Goal: Transaction & Acquisition: Book appointment/travel/reservation

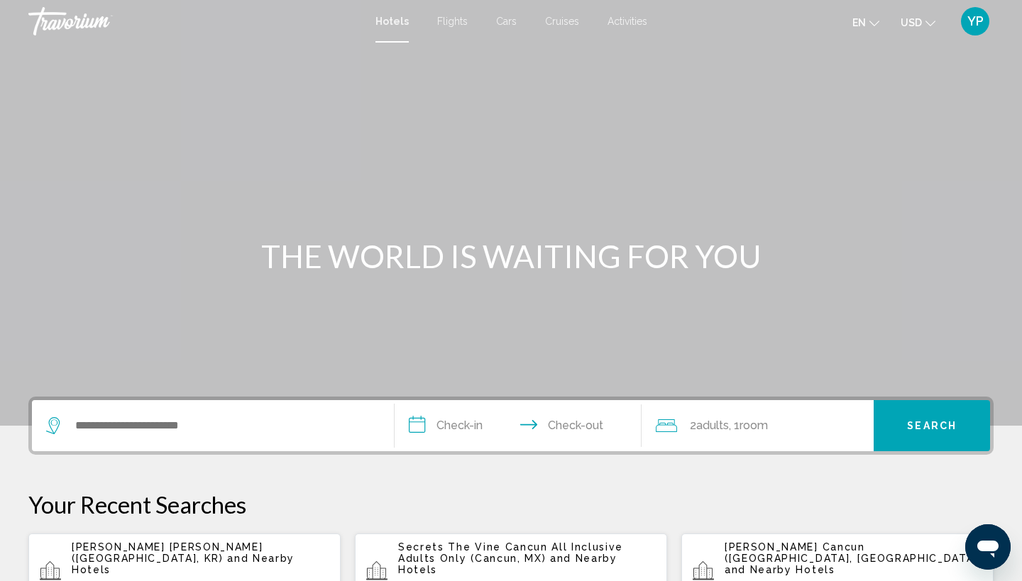
click at [555, 555] on span "and Nearby Hotels" at bounding box center [507, 564] width 219 height 23
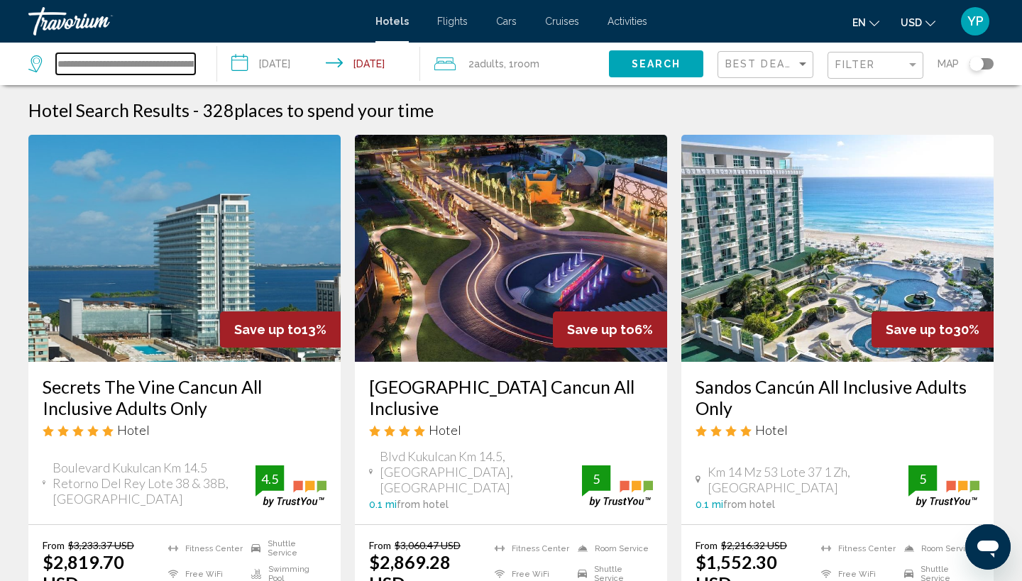
click at [175, 60] on input "**********" at bounding box center [125, 63] width 139 height 21
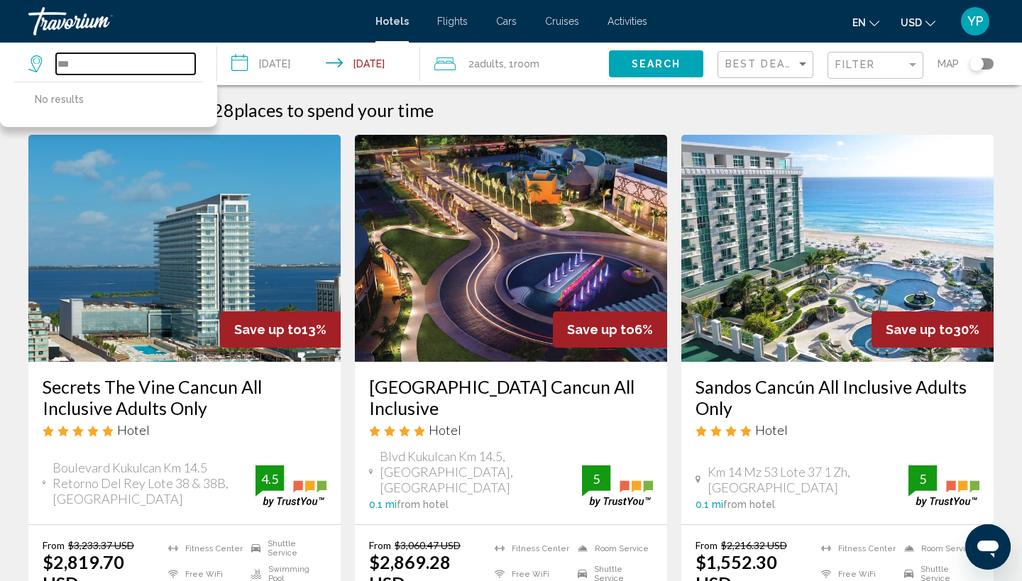
type input "*"
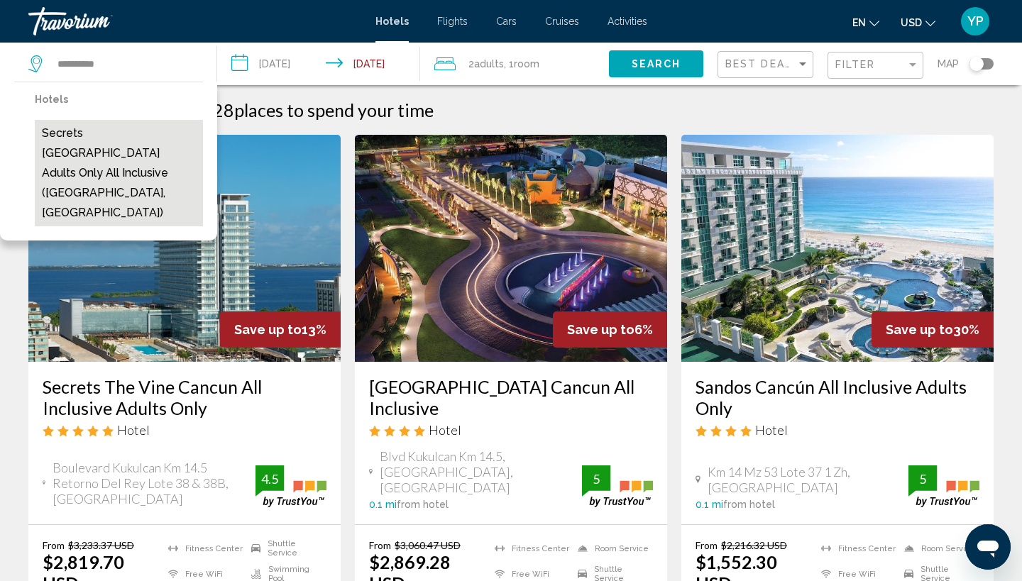
click at [101, 144] on button "Secrets [GEOGRAPHIC_DATA] Adults Only All inclusive ([GEOGRAPHIC_DATA], [GEOGRA…" at bounding box center [119, 173] width 168 height 106
type input "**********"
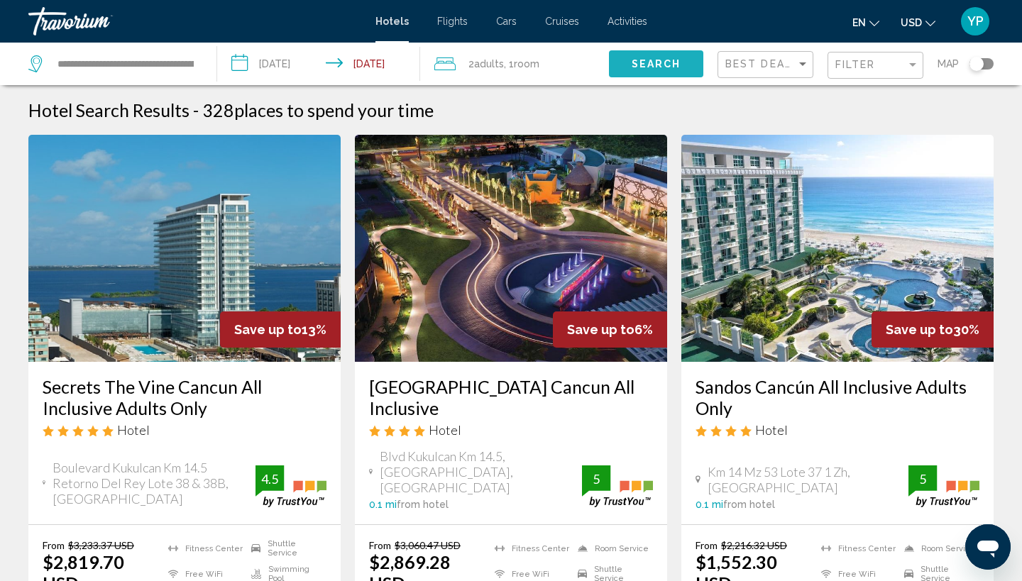
click at [651, 60] on span "Search" at bounding box center [657, 64] width 50 height 11
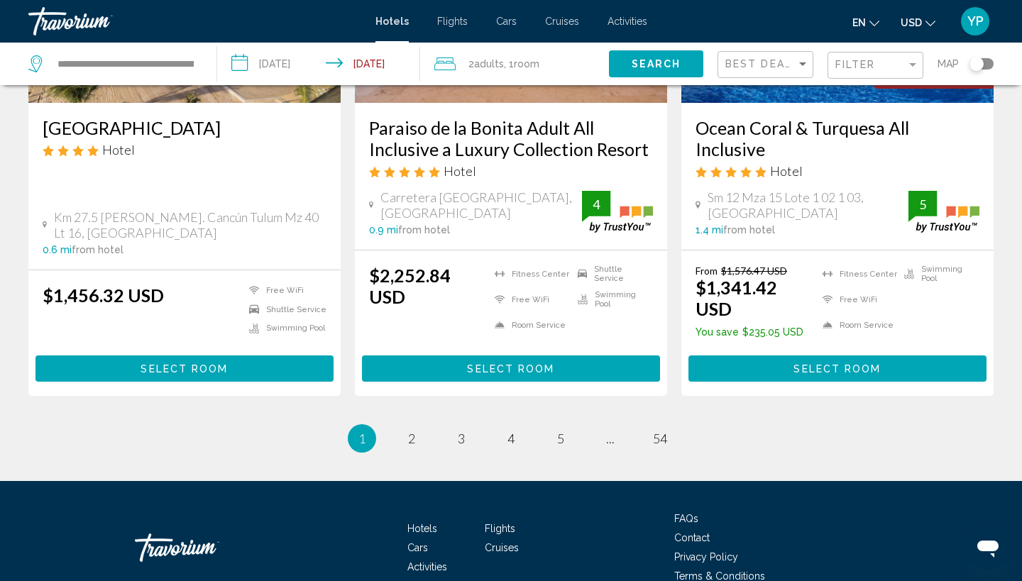
scroll to position [1943, 0]
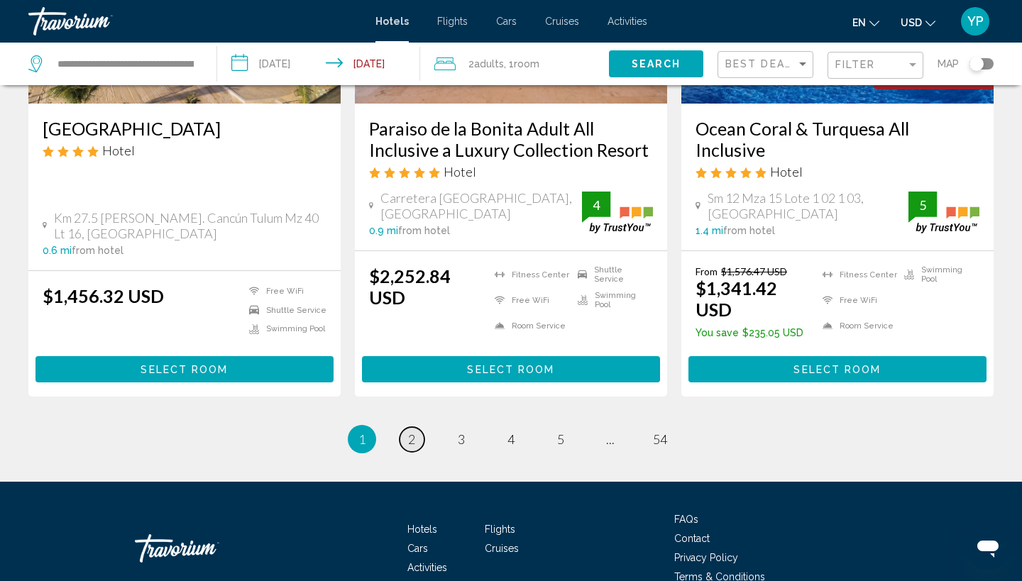
click at [411, 432] on span "2" at bounding box center [411, 440] width 7 height 16
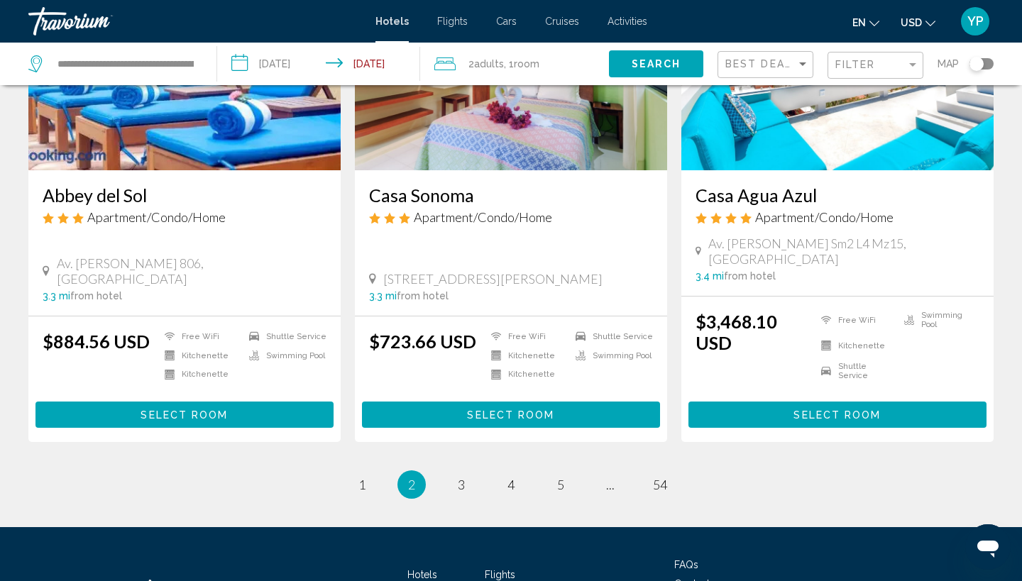
scroll to position [1858, 0]
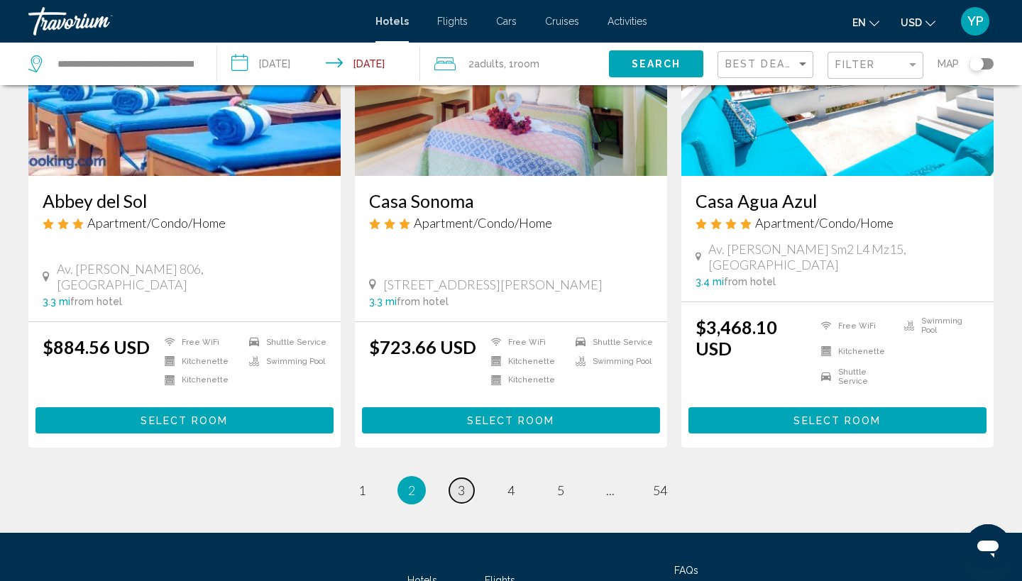
click at [459, 483] on span "3" at bounding box center [461, 491] width 7 height 16
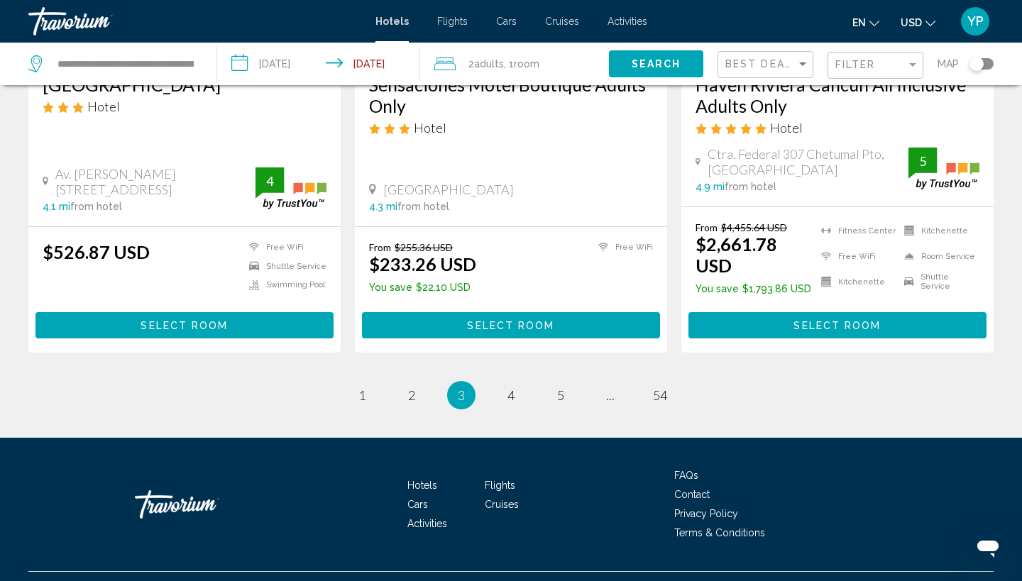
click at [459, 388] on span "3" at bounding box center [461, 396] width 7 height 16
click at [512, 388] on span "4" at bounding box center [510, 396] width 7 height 16
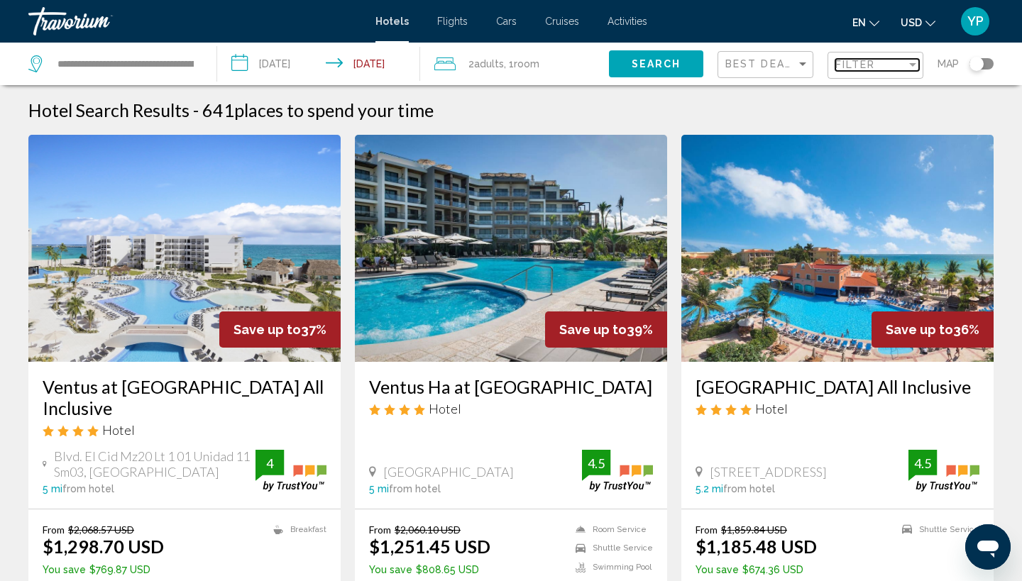
click at [913, 64] on div "Filter" at bounding box center [912, 65] width 7 height 4
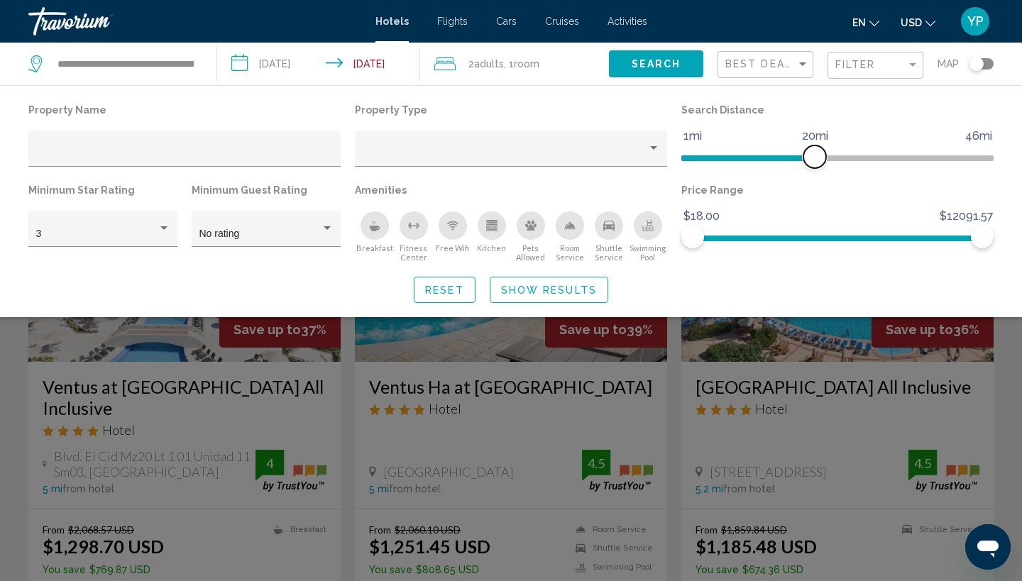
drag, startPoint x: 883, startPoint y: 158, endPoint x: 817, endPoint y: 161, distance: 66.1
click at [817, 161] on span "Hotel Filters" at bounding box center [814, 157] width 23 height 23
click at [165, 229] on div "Hotel Filters" at bounding box center [163, 228] width 7 height 4
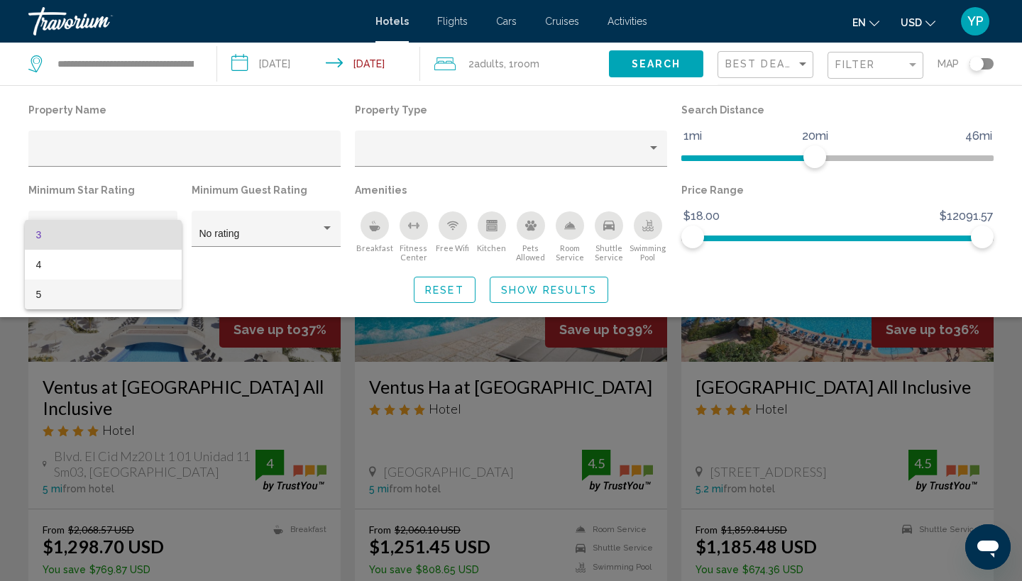
click at [112, 297] on span "5" at bounding box center [103, 295] width 134 height 30
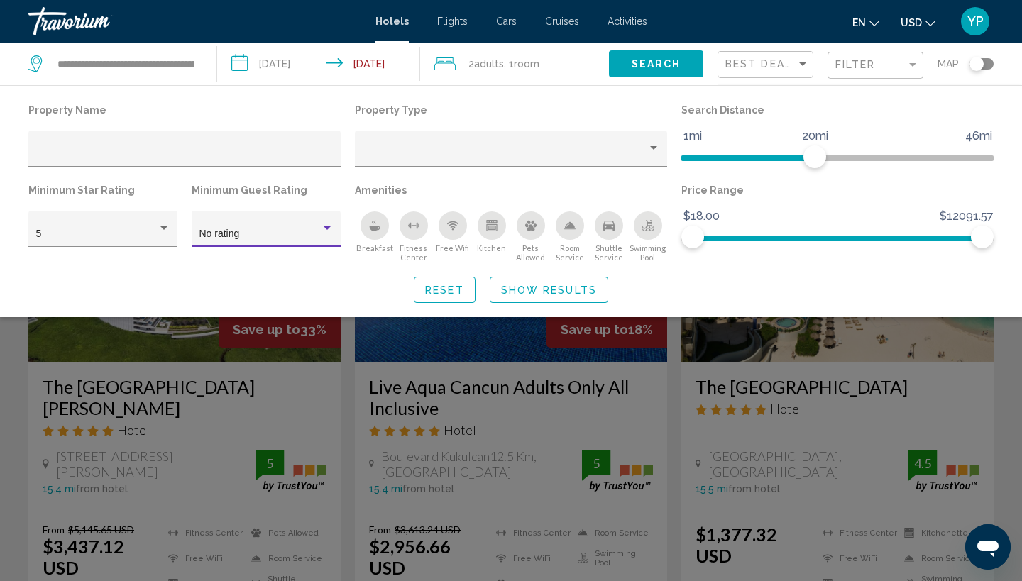
click at [329, 229] on div "Hotel Filters" at bounding box center [327, 228] width 7 height 4
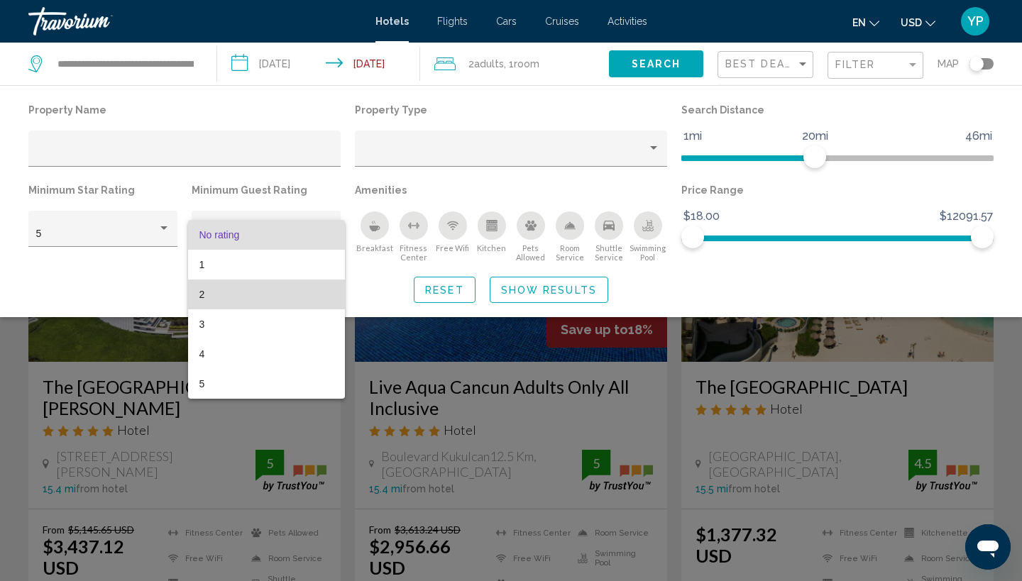
click at [275, 295] on span "2" at bounding box center [266, 295] width 134 height 30
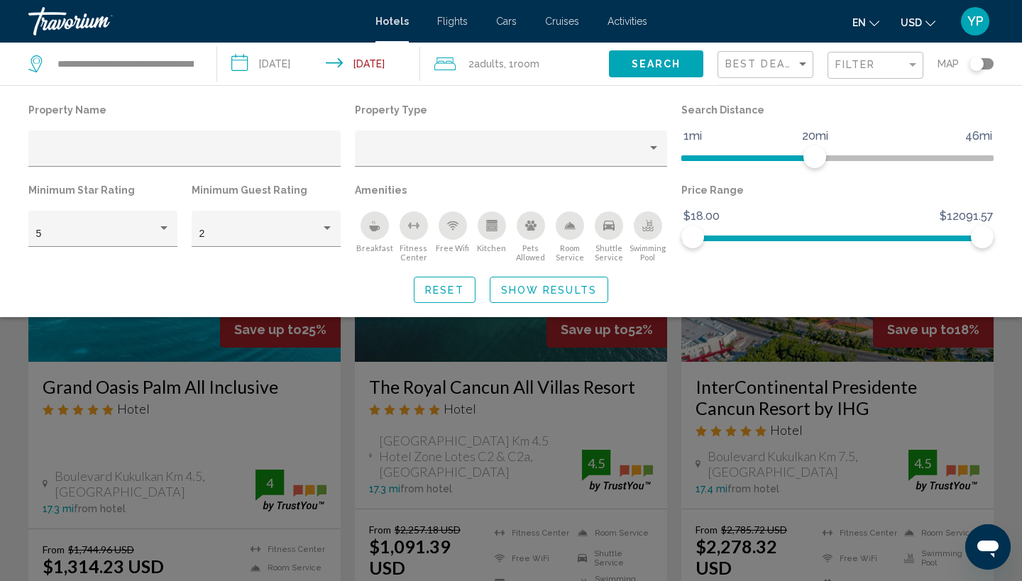
click at [375, 231] on icon "Breakfast" at bounding box center [374, 229] width 11 height 6
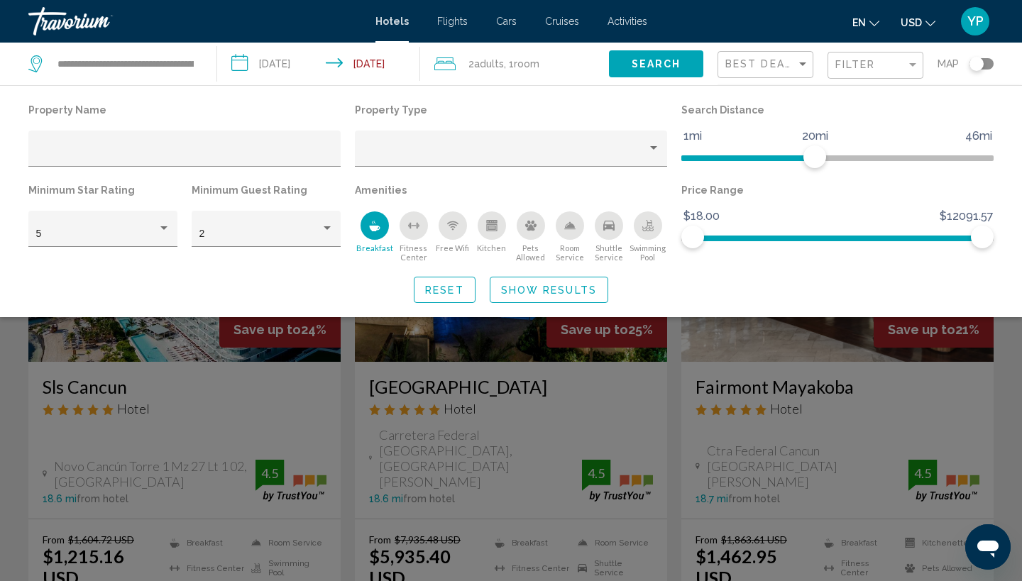
click at [452, 230] on circle "Free Wifi" at bounding box center [451, 229] width 1 height 1
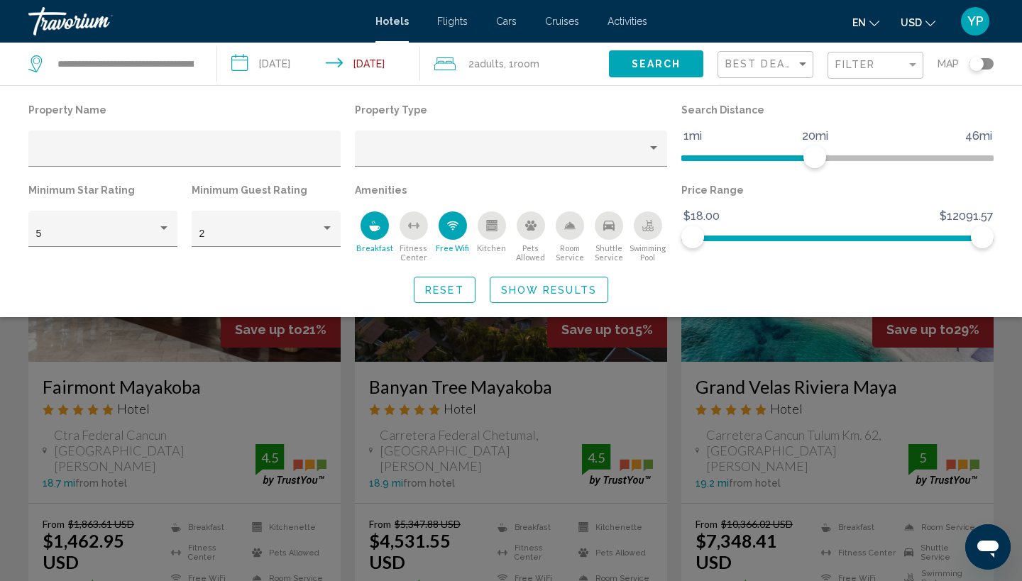
click at [571, 227] on icon "Room Service" at bounding box center [570, 225] width 10 height 6
click at [646, 234] on div "Swimming Pool" at bounding box center [648, 226] width 28 height 28
drag, startPoint x: 978, startPoint y: 238, endPoint x: 1011, endPoint y: 229, distance: 34.8
click at [1011, 229] on div "Property Name Property Type Search Distance 1mi 46mi 20mi Minimum Star Rating 5…" at bounding box center [511, 201] width 1022 height 203
click at [541, 291] on span "Show Results" at bounding box center [549, 290] width 96 height 11
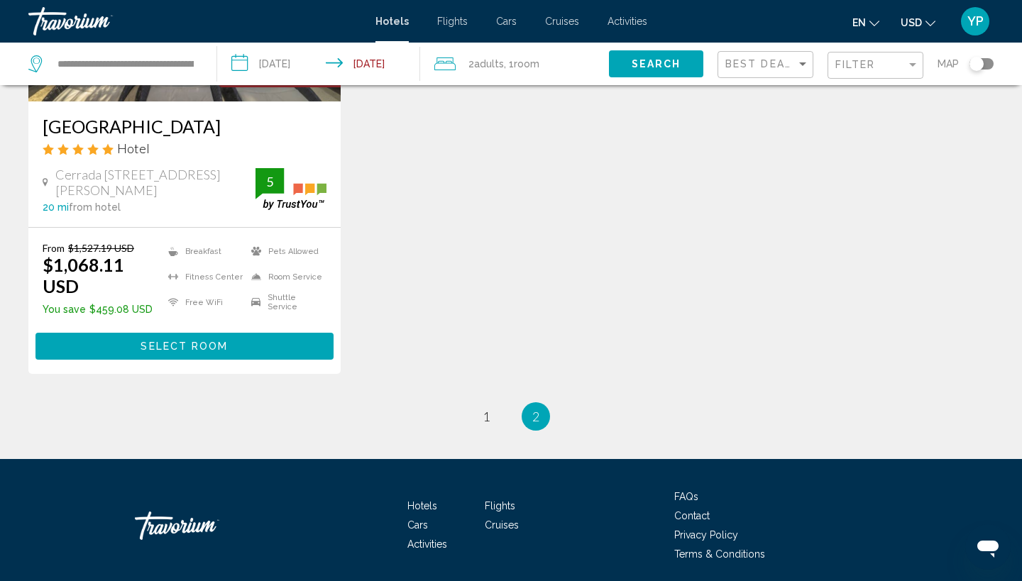
scroll to position [801, 0]
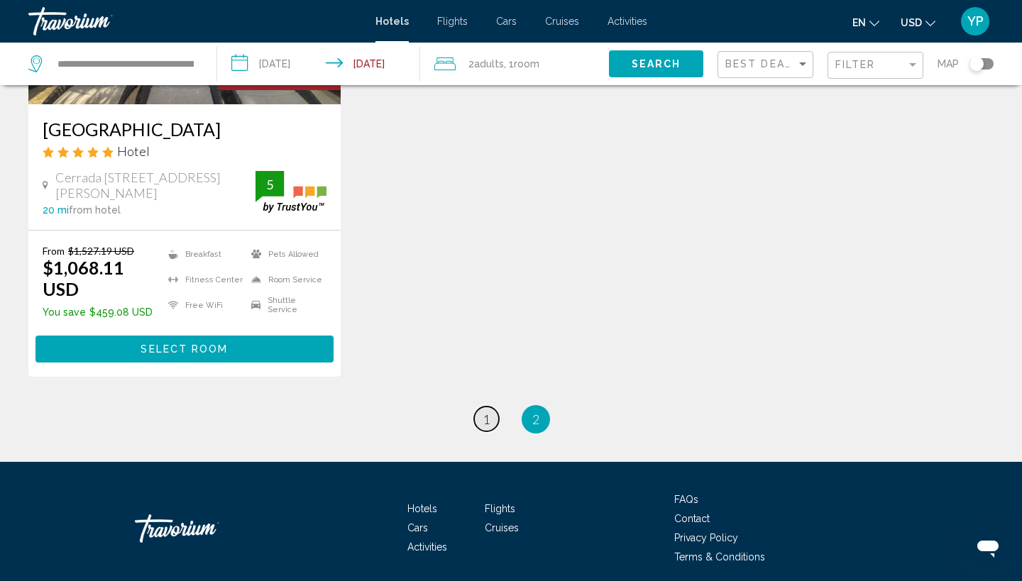
click at [488, 412] on span "1" at bounding box center [486, 420] width 7 height 16
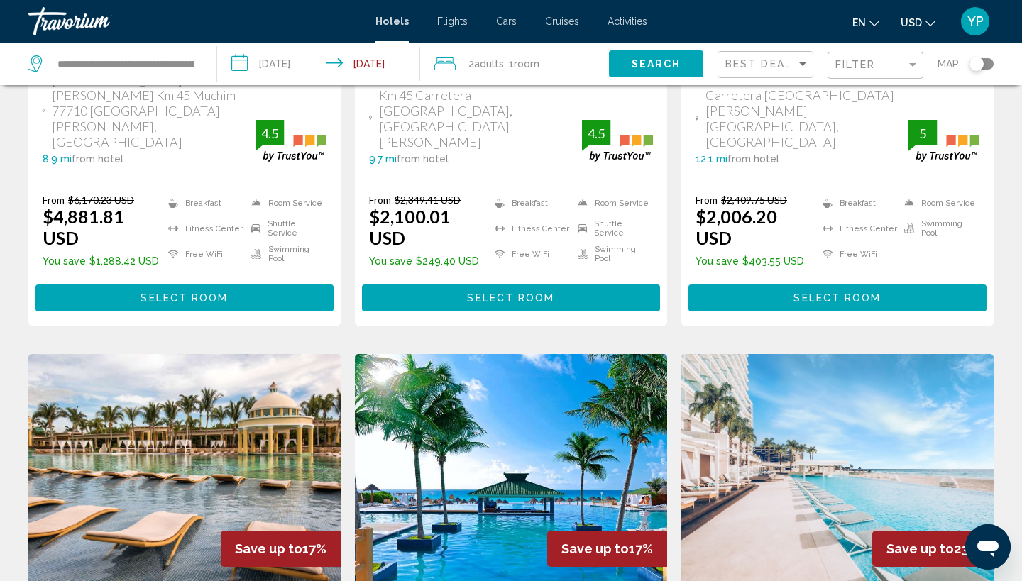
scroll to position [965, 0]
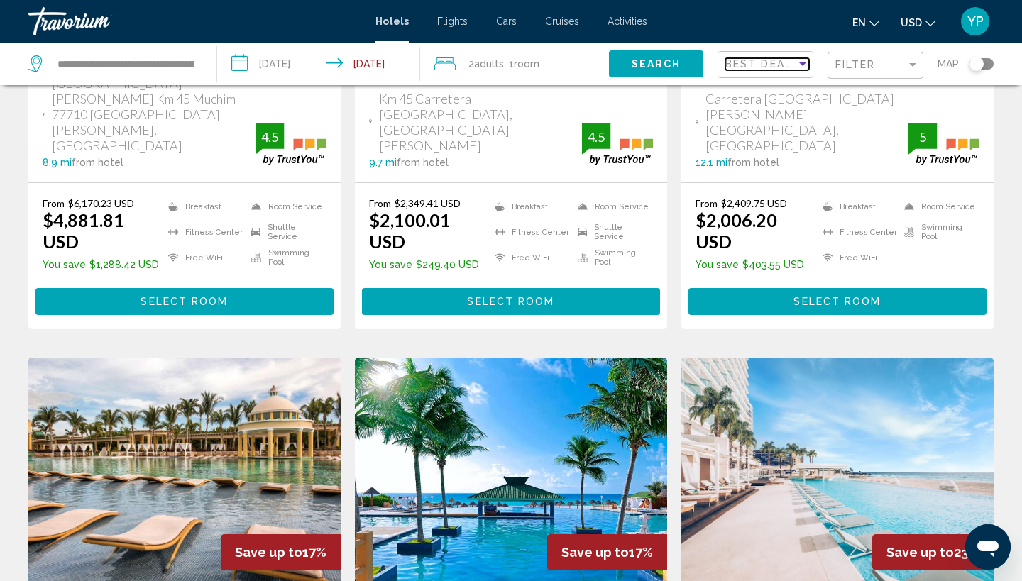
click at [801, 62] on div "Sort by" at bounding box center [802, 63] width 13 height 11
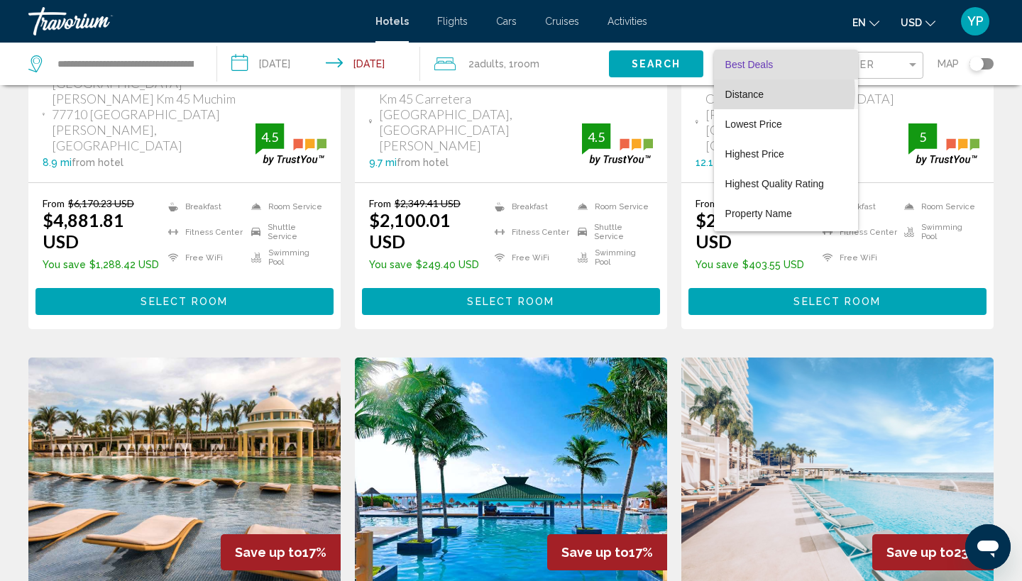
click at [747, 93] on span "Distance" at bounding box center [744, 94] width 38 height 11
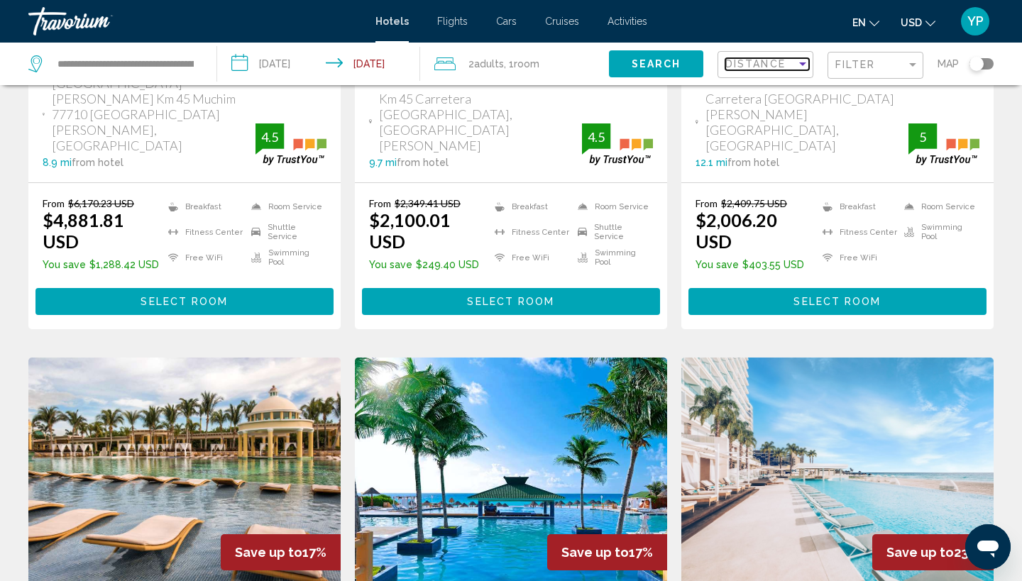
click at [799, 60] on div "Sort by" at bounding box center [802, 63] width 13 height 11
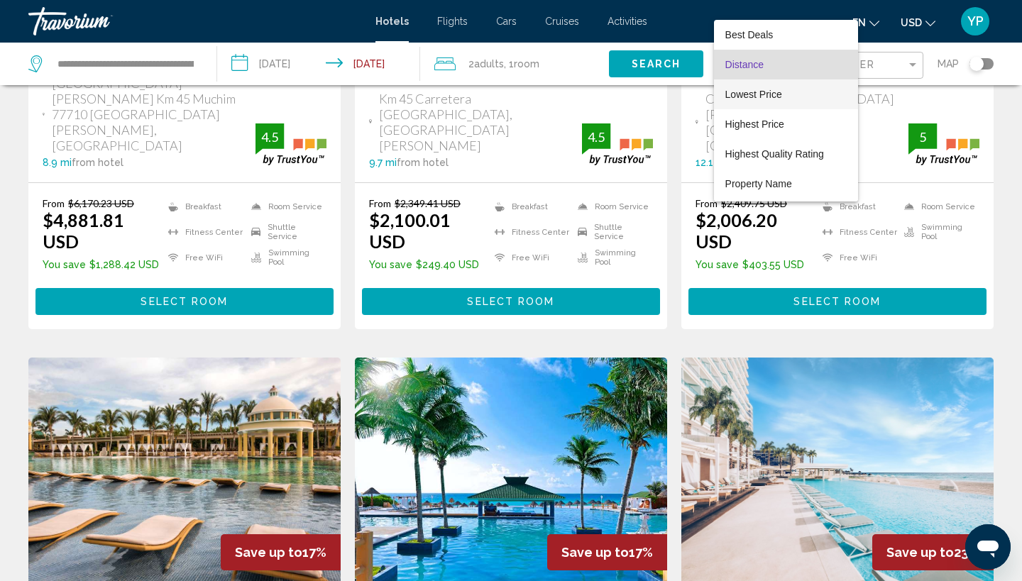
click at [758, 94] on span "Lowest Price" at bounding box center [753, 94] width 57 height 11
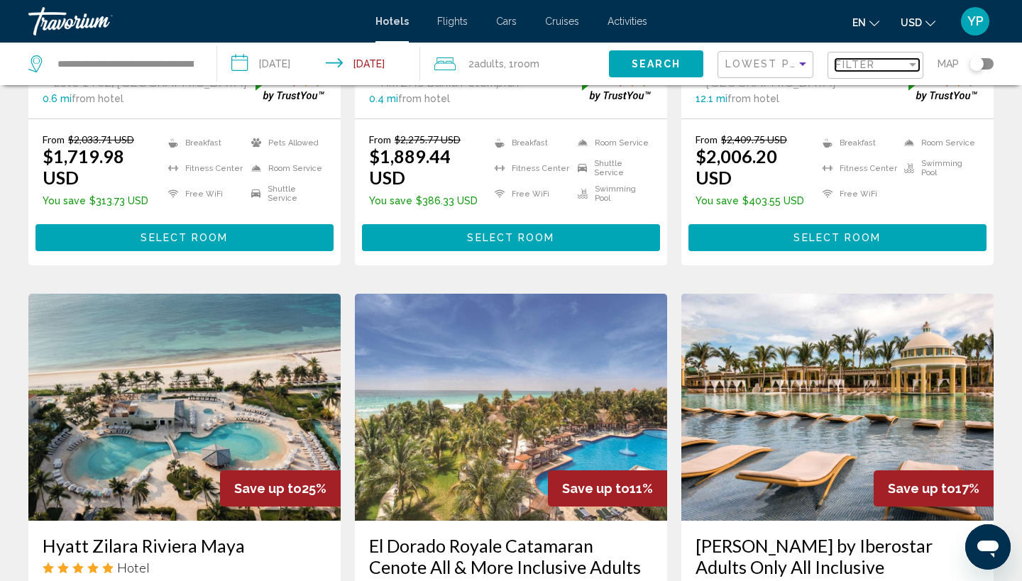
click at [840, 67] on span "Filter" at bounding box center [855, 64] width 40 height 11
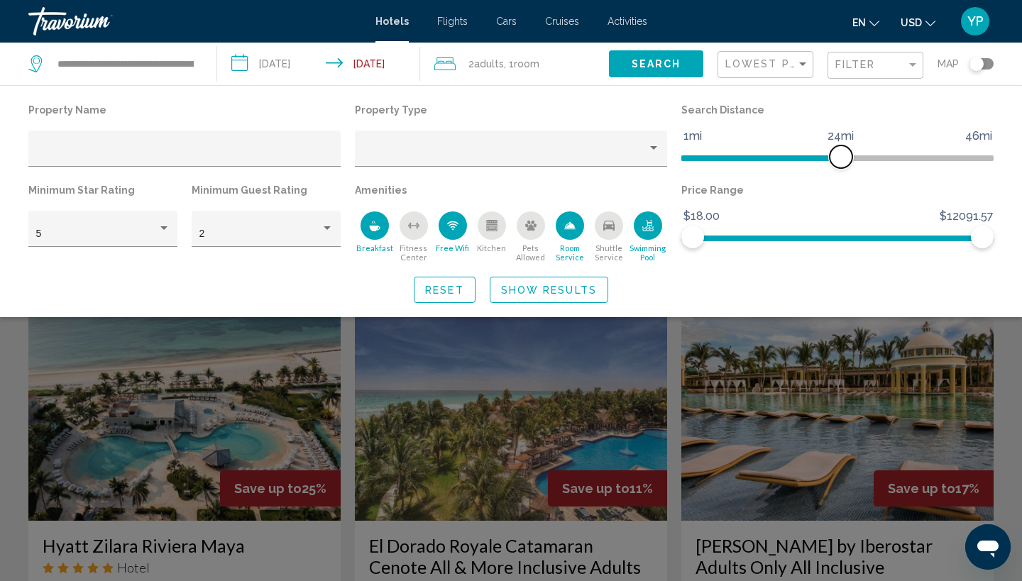
drag, startPoint x: 815, startPoint y: 162, endPoint x: 858, endPoint y: 149, distance: 45.1
click at [852, 149] on span "Hotel Filters" at bounding box center [841, 157] width 23 height 23
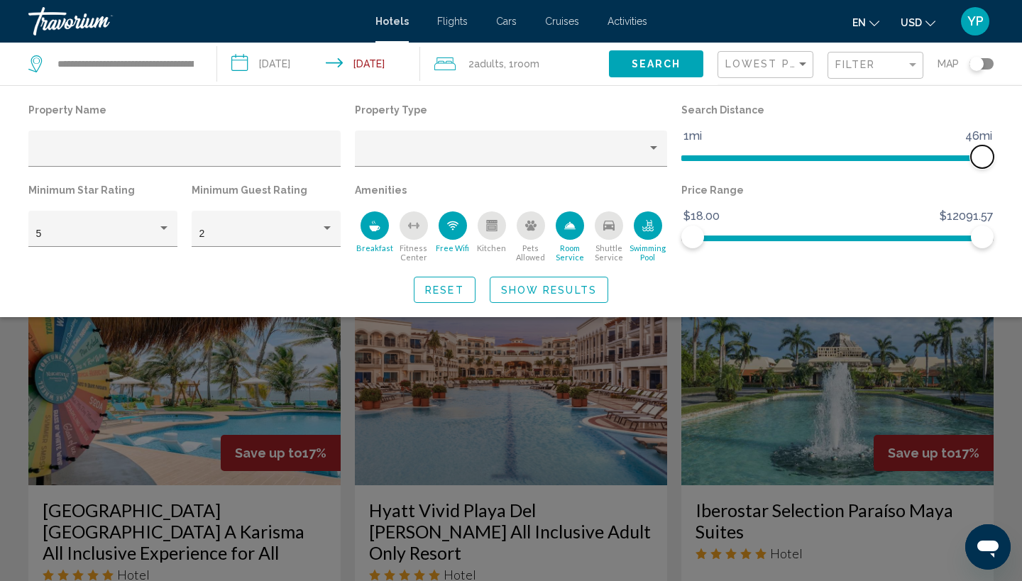
drag, startPoint x: 858, startPoint y: 149, endPoint x: 1021, endPoint y: 156, distance: 163.4
click at [1021, 156] on div "Property Name Property Type Search Distance 1mi 46mi 46mi Minimum Star Rating 5…" at bounding box center [511, 201] width 1022 height 203
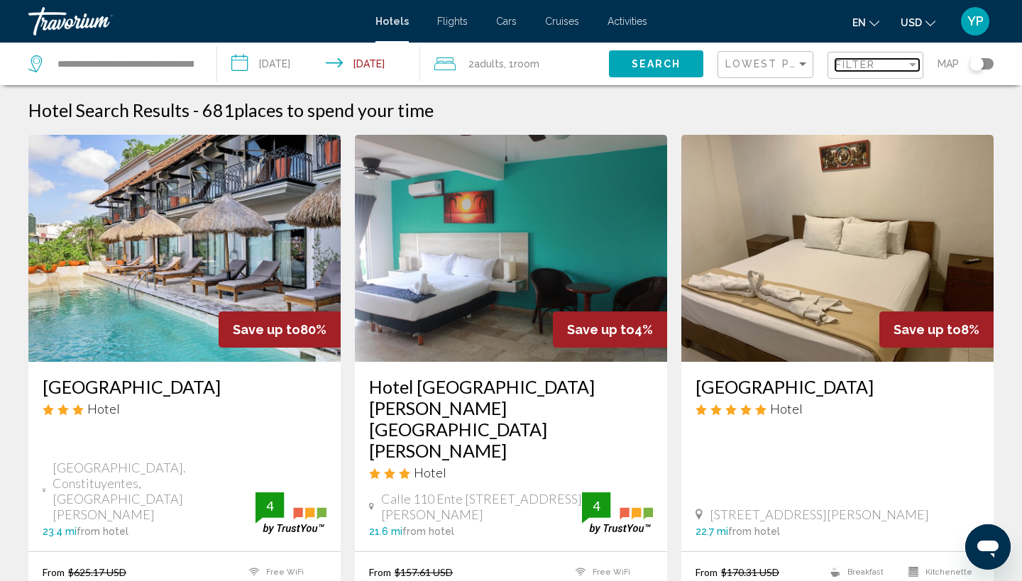
click at [895, 60] on div "Filter" at bounding box center [870, 64] width 71 height 11
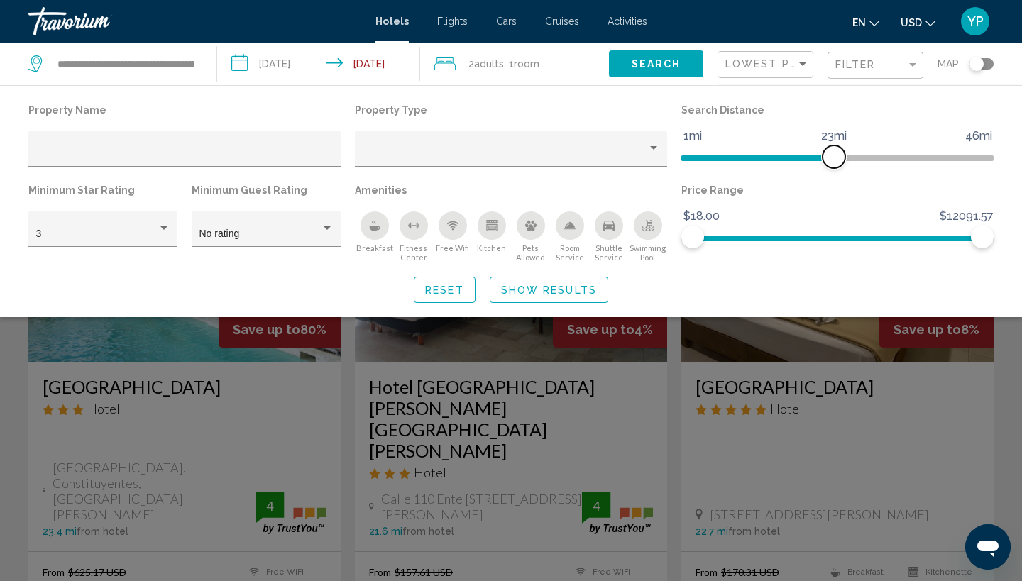
drag, startPoint x: 980, startPoint y: 160, endPoint x: 836, endPoint y: 168, distance: 144.3
click at [836, 168] on span "Hotel Filters" at bounding box center [834, 157] width 23 height 23
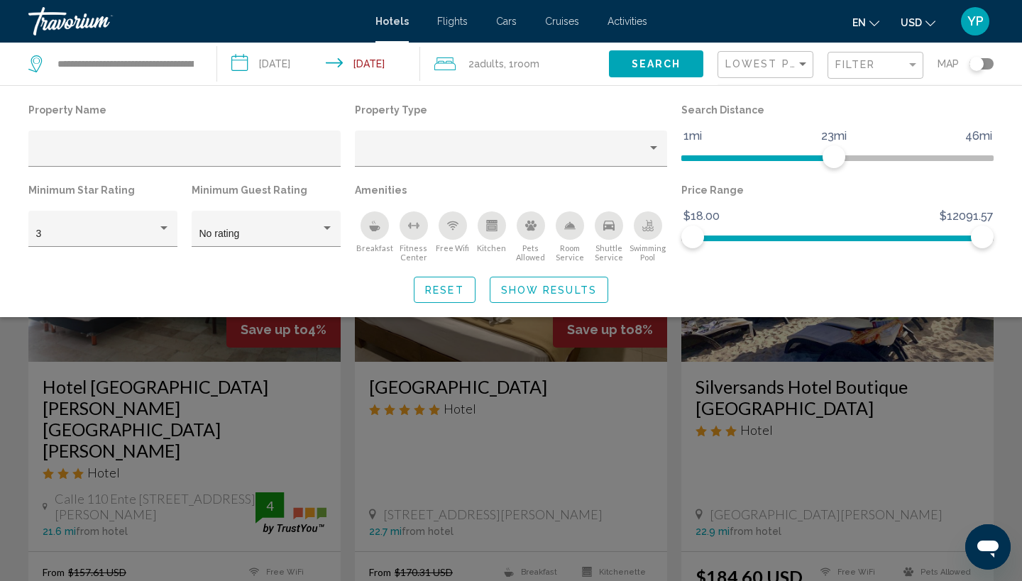
click at [675, 61] on span "Search" at bounding box center [657, 64] width 50 height 11
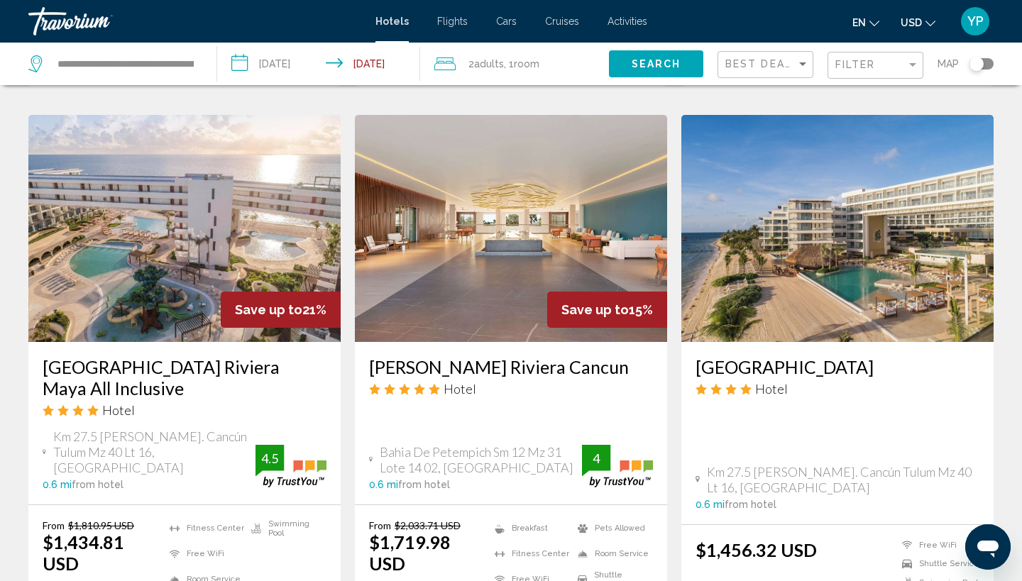
scroll to position [1143, 0]
